Goal: Transaction & Acquisition: Book appointment/travel/reservation

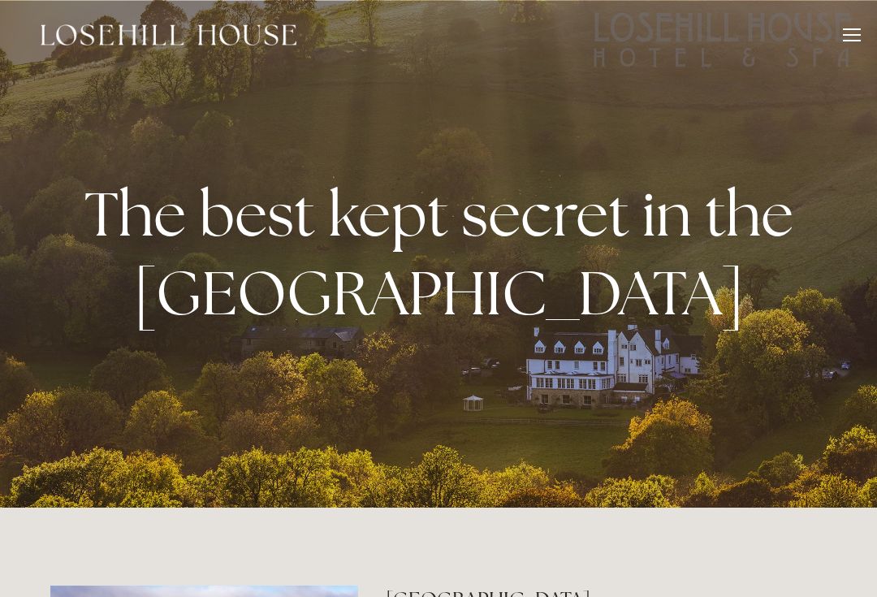
click at [851, 45] on div at bounding box center [852, 37] width 18 height 18
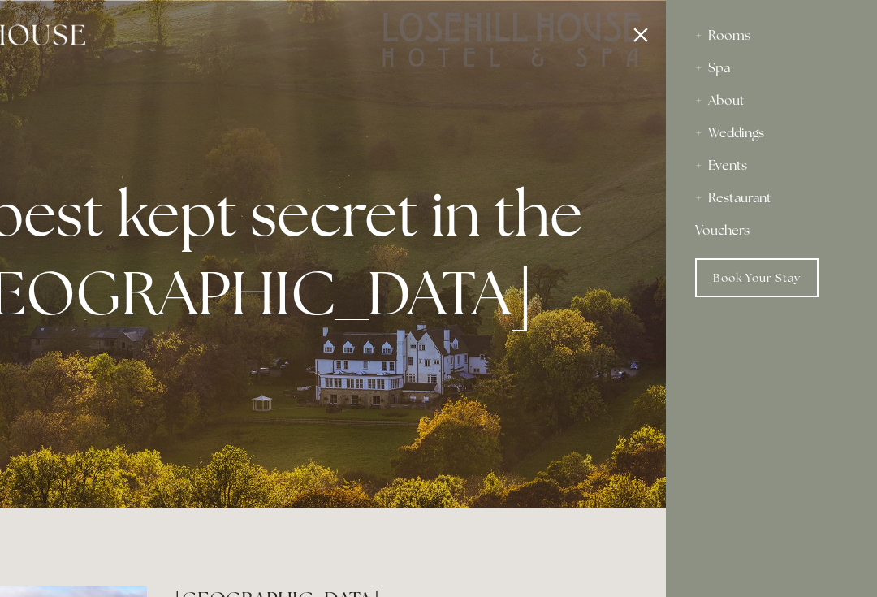
click at [714, 193] on div "Restaurant" at bounding box center [771, 198] width 153 height 32
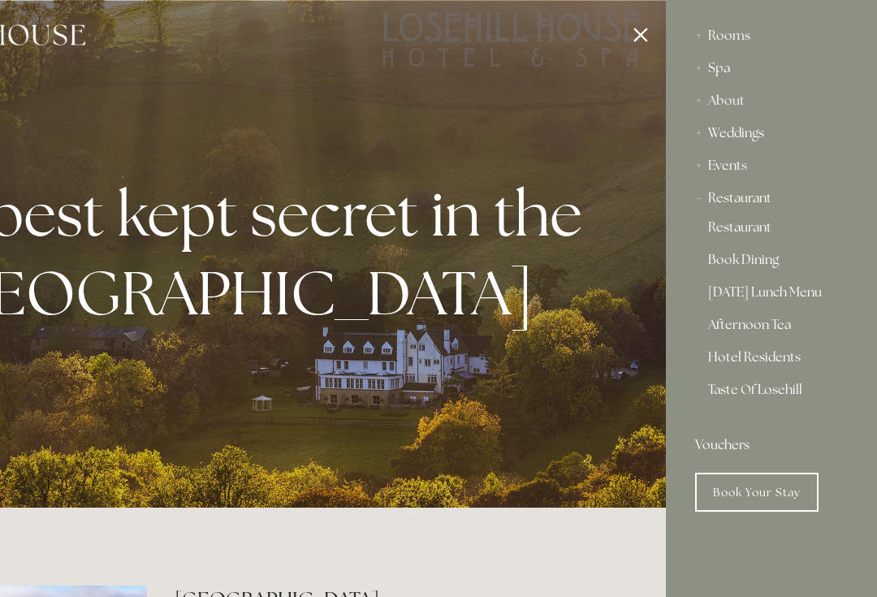
click at [766, 231] on link "Restaurant" at bounding box center [771, 230] width 127 height 19
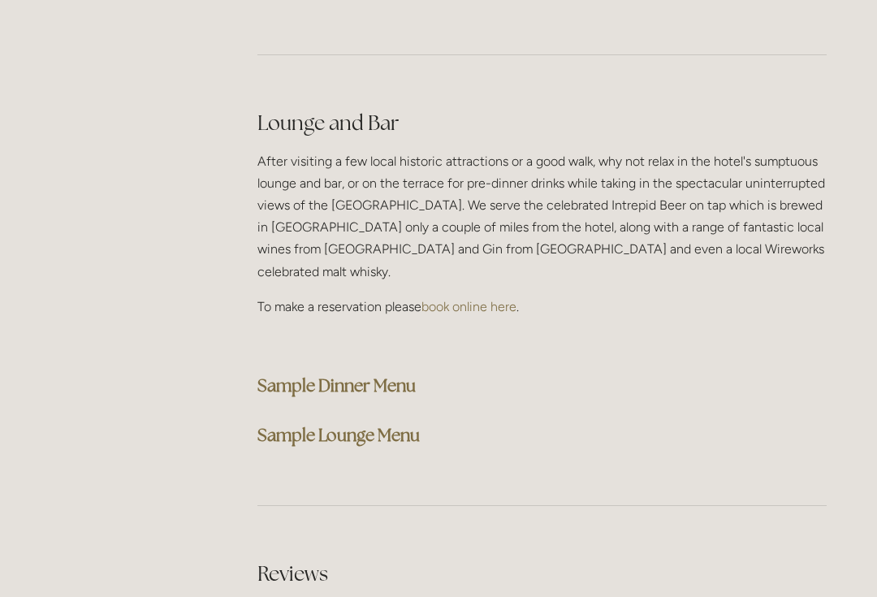
scroll to position [4078, 0]
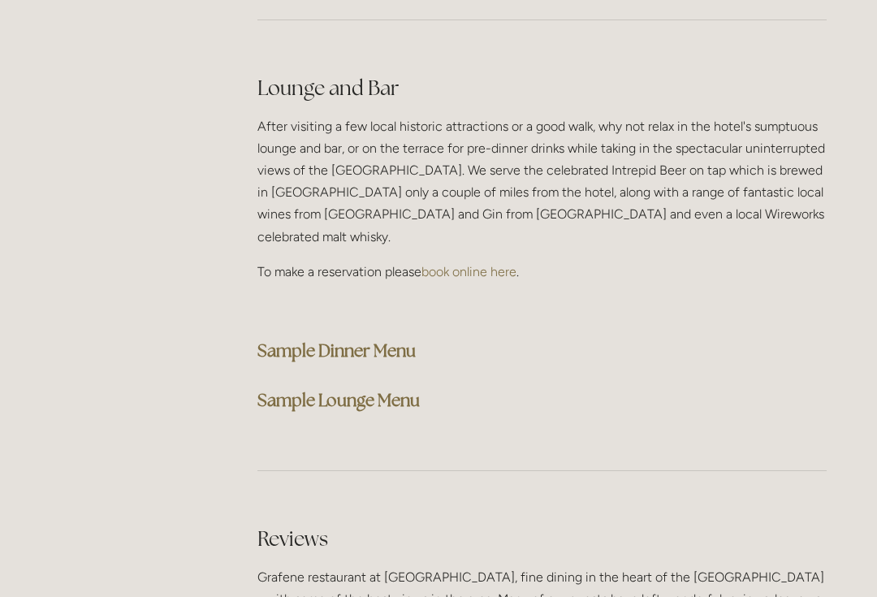
click at [371, 389] on strong "Sample Lounge Menu" at bounding box center [338, 400] width 162 height 22
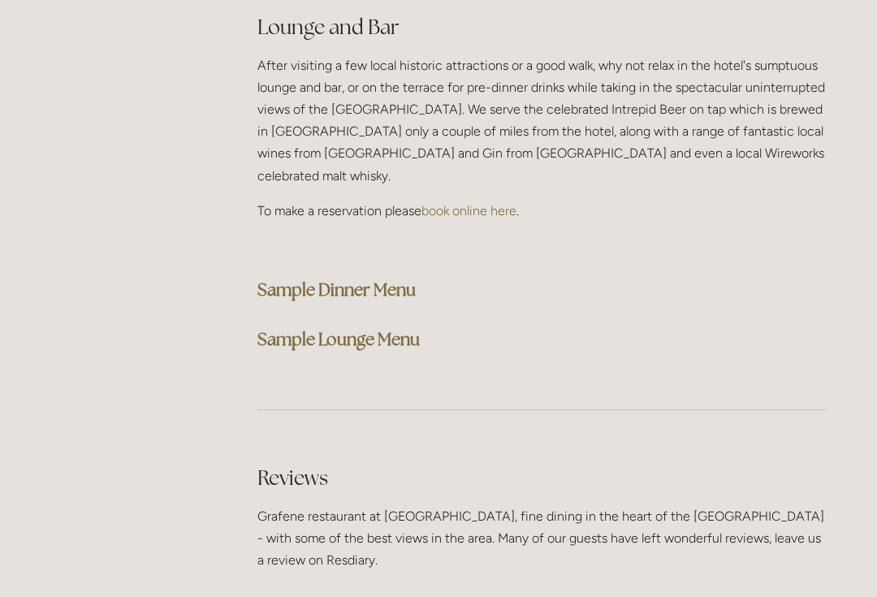
scroll to position [4152, 0]
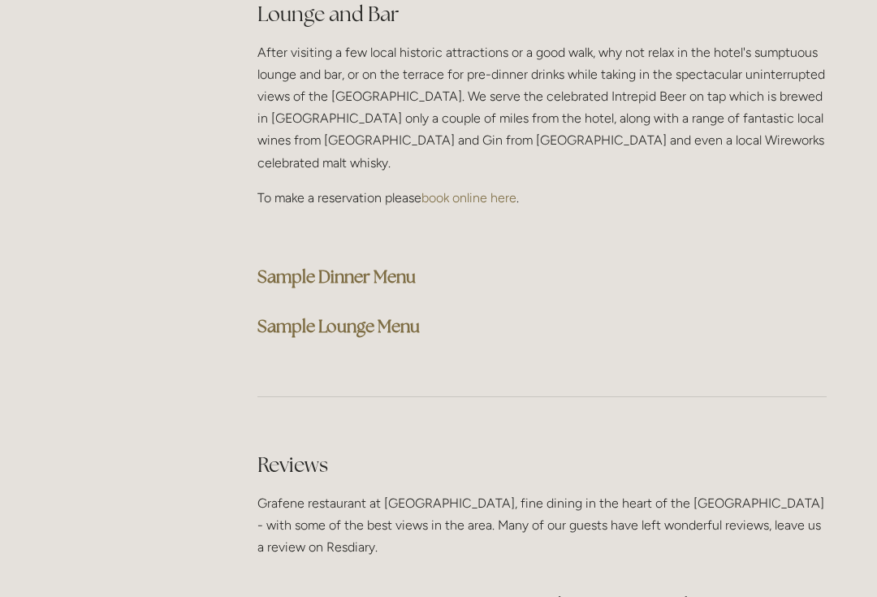
click at [392, 315] on strong "Sample Lounge Menu" at bounding box center [338, 326] width 162 height 22
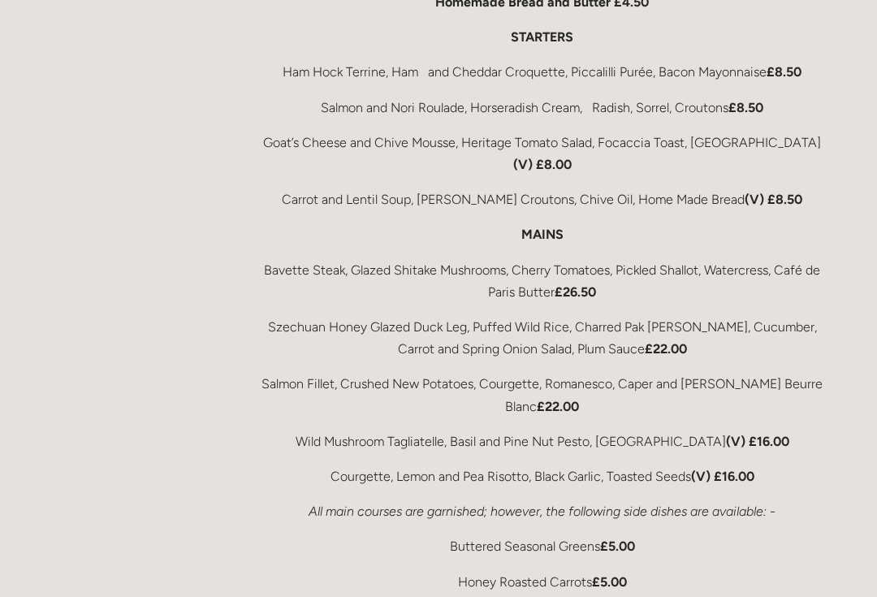
scroll to position [2808, 0]
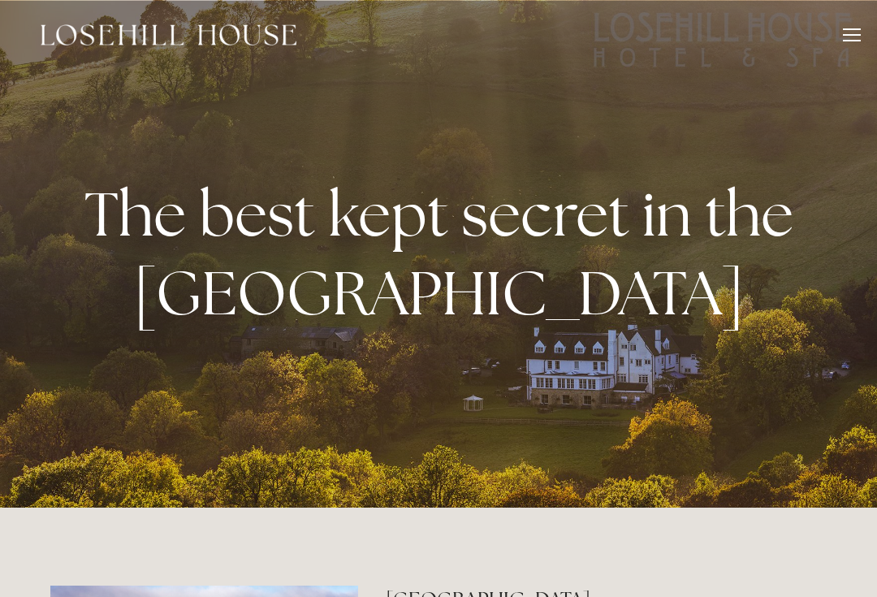
click at [842, 56] on div "Rooms Rooms Your Stay Book a stay Offers Spa About" at bounding box center [438, 35] width 845 height 70
click at [844, 44] on div at bounding box center [852, 37] width 18 height 18
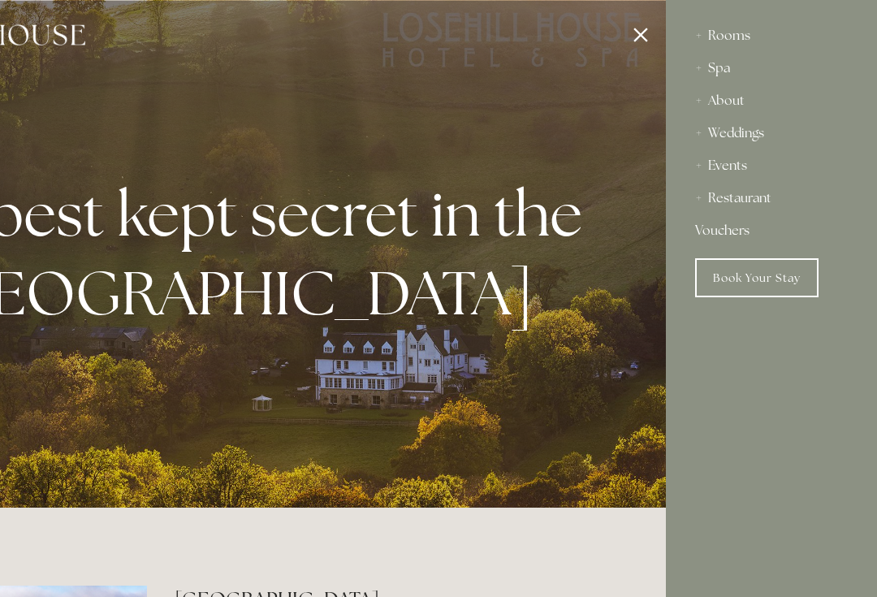
click at [744, 37] on div "Rooms" at bounding box center [771, 35] width 153 height 32
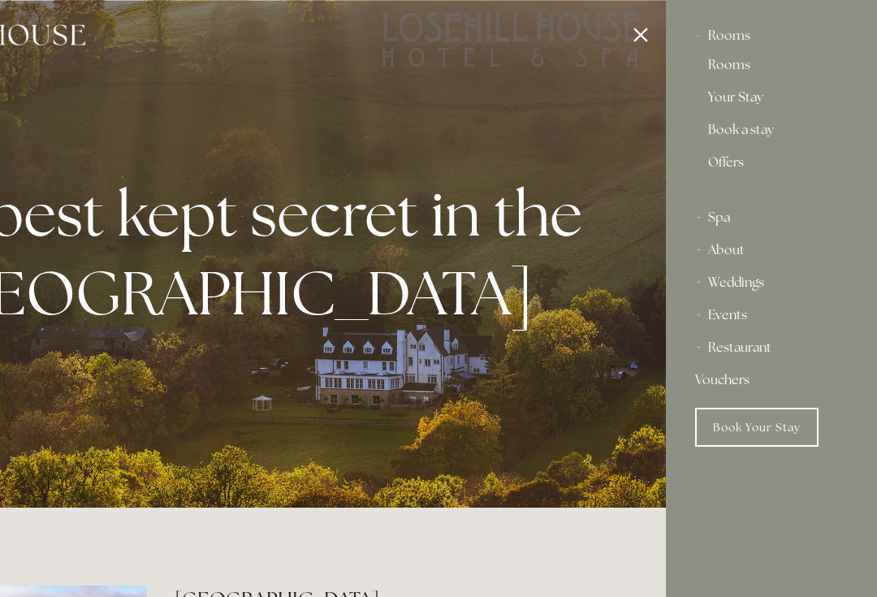
click at [744, 66] on link "Rooms" at bounding box center [771, 67] width 127 height 19
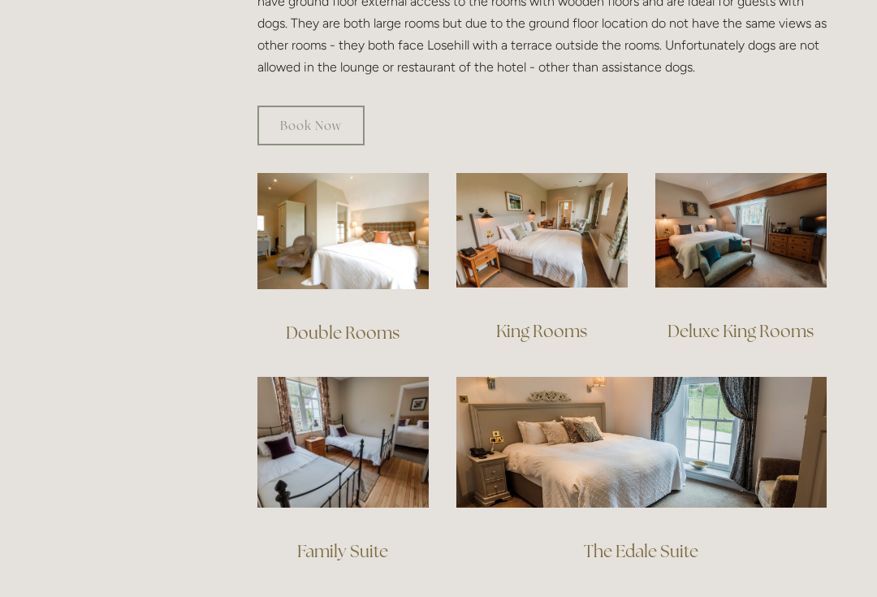
scroll to position [1021, 0]
click at [357, 322] on link "Double Rooms" at bounding box center [343, 333] width 114 height 22
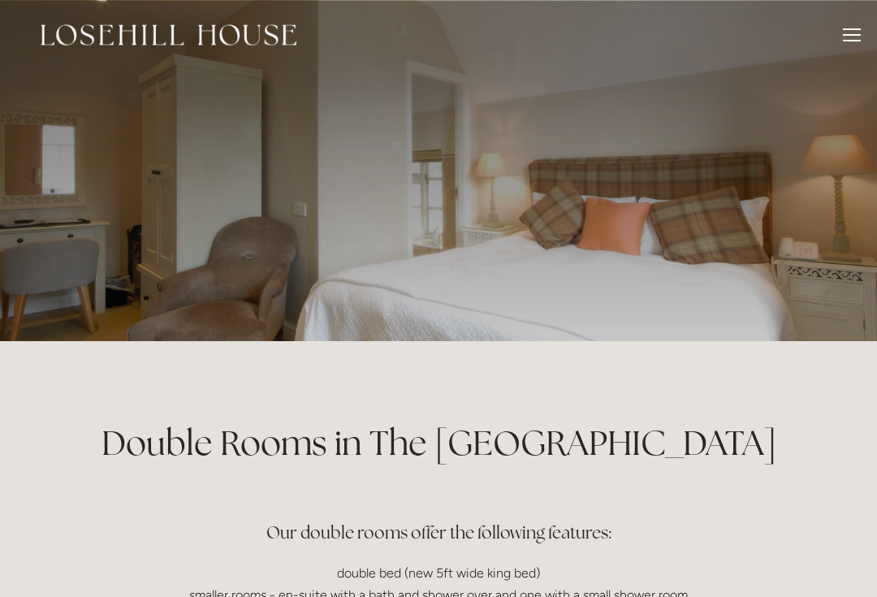
click at [854, 37] on div at bounding box center [852, 37] width 18 height 18
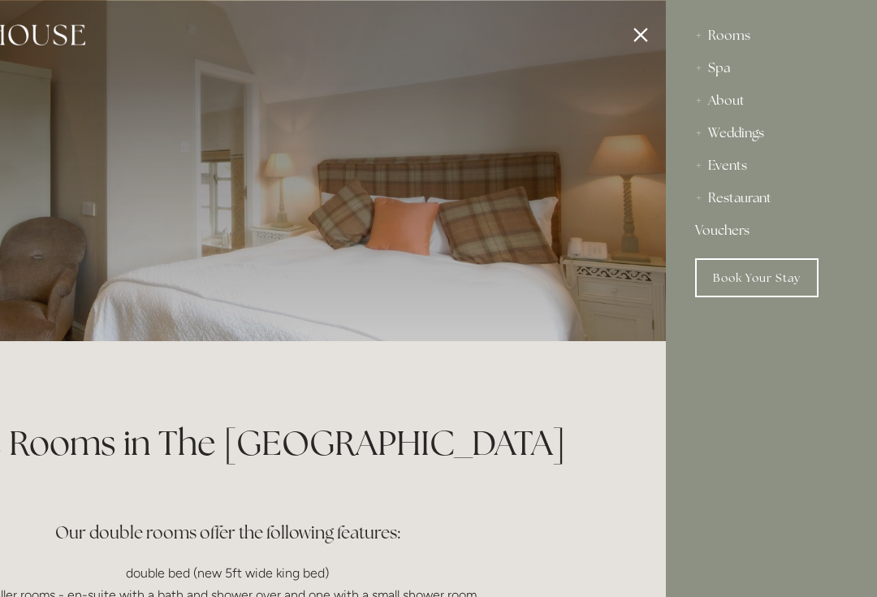
click at [766, 275] on link "Book Your Stay" at bounding box center [756, 277] width 123 height 39
click at [641, 28] on div at bounding box center [227, 298] width 877 height 597
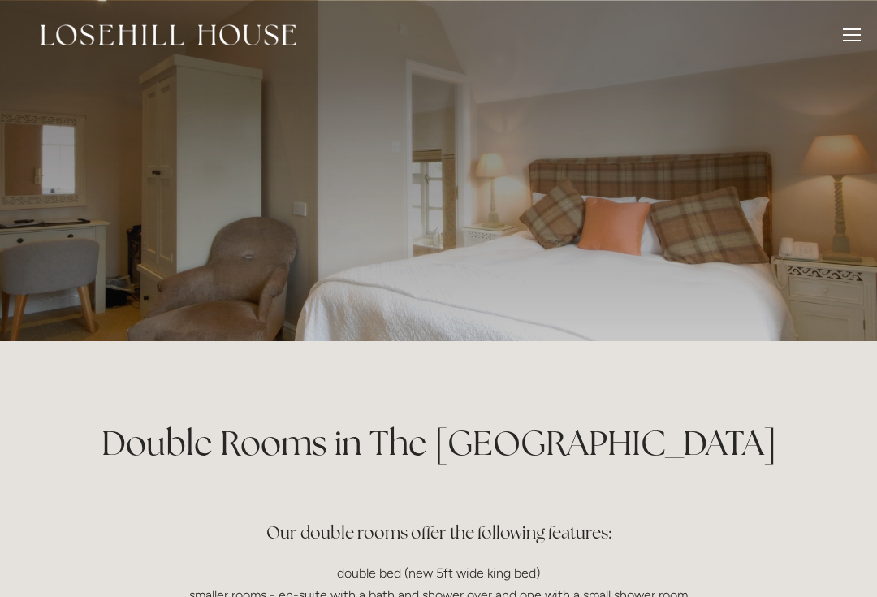
click at [845, 38] on div at bounding box center [852, 37] width 18 height 18
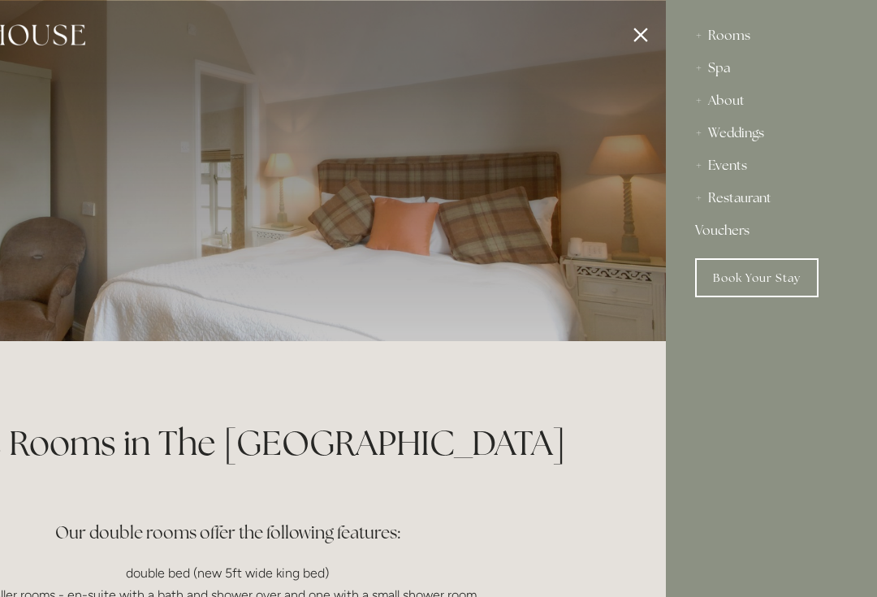
click at [757, 283] on link "Book Your Stay" at bounding box center [756, 277] width 123 height 39
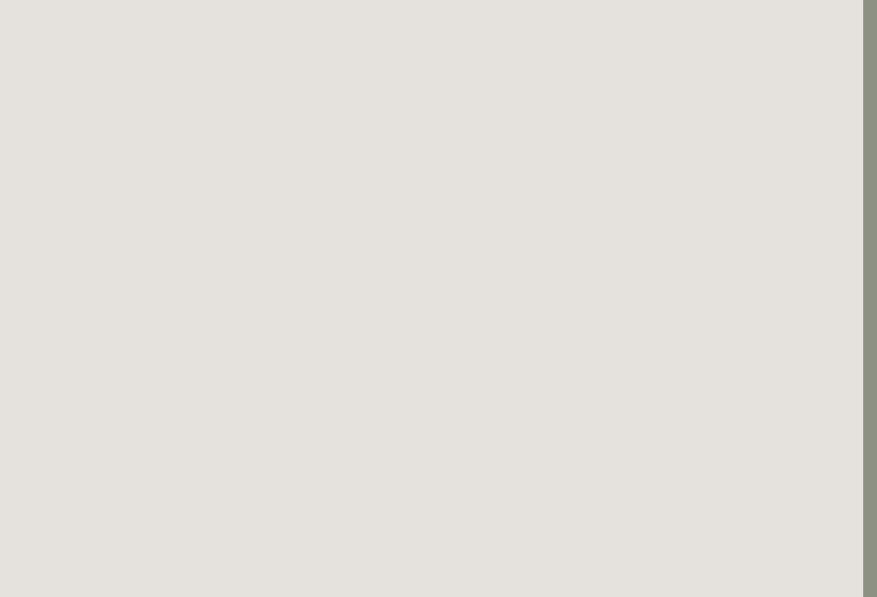
scroll to position [0, 14]
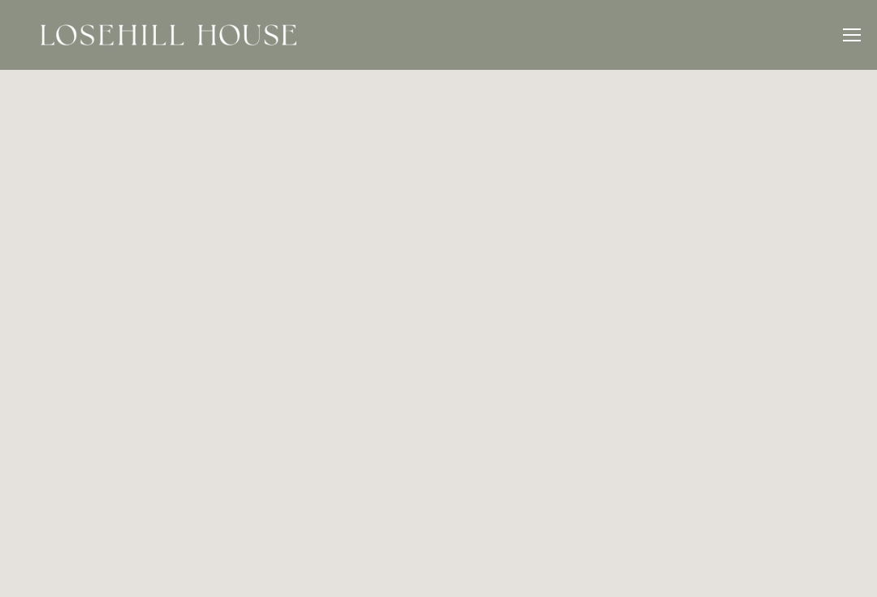
click at [858, 37] on div at bounding box center [852, 37] width 18 height 18
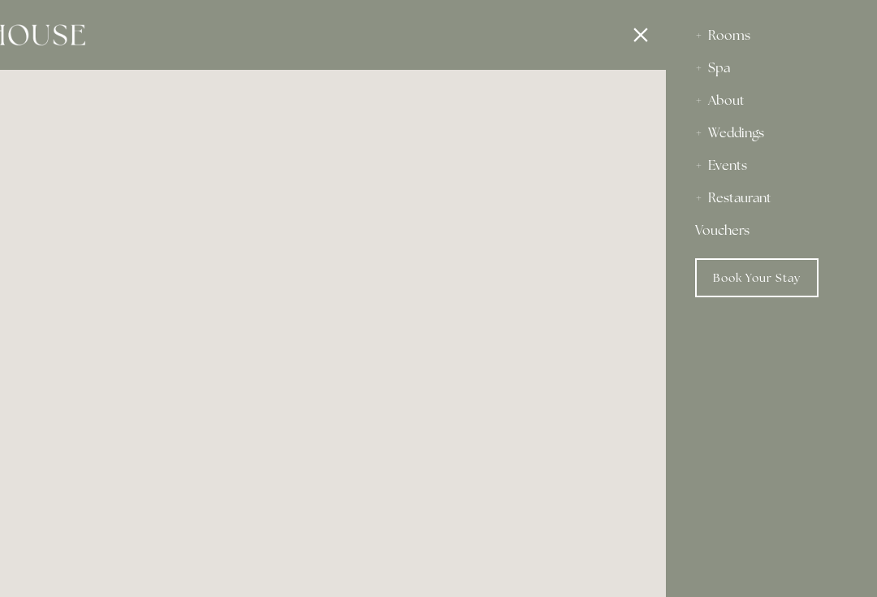
click at [752, 289] on link "Book Your Stay" at bounding box center [756, 277] width 123 height 39
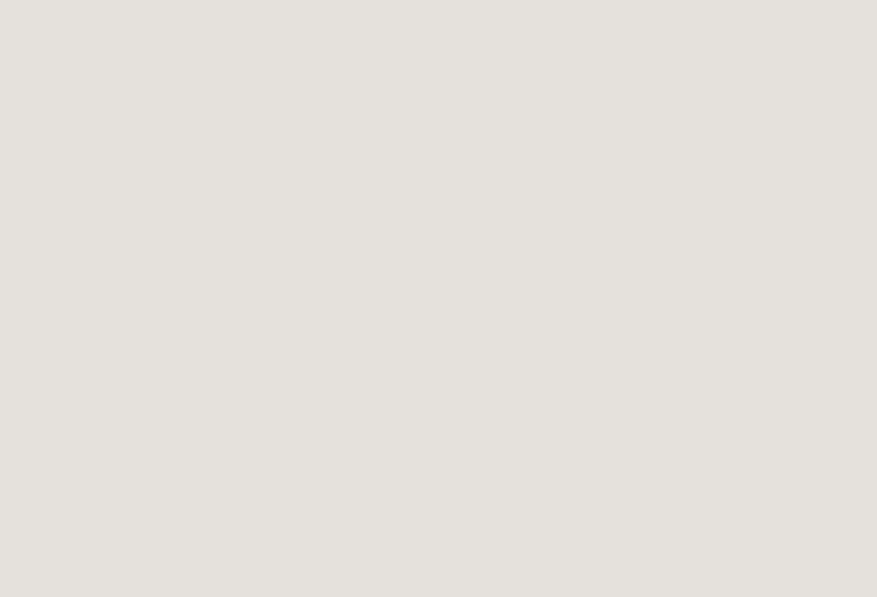
scroll to position [398, 0]
